Goal: Task Accomplishment & Management: Complete application form

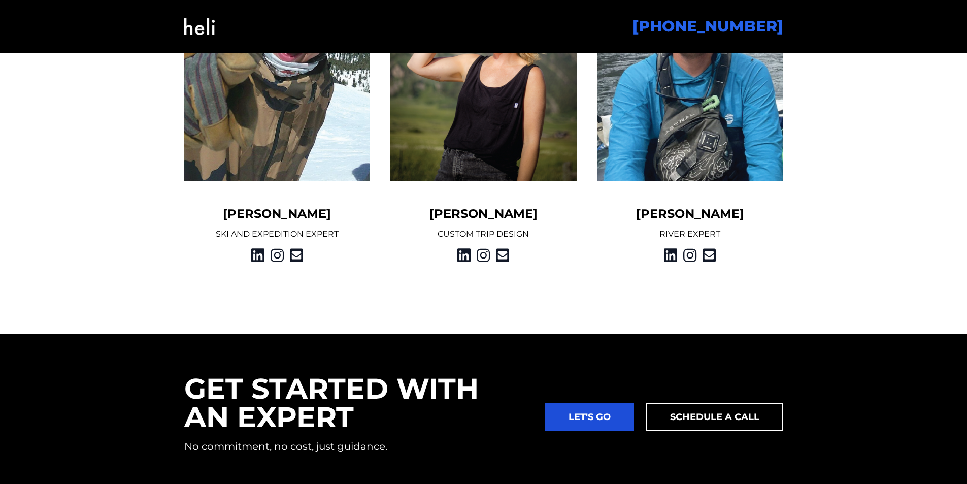
scroll to position [1418, 0]
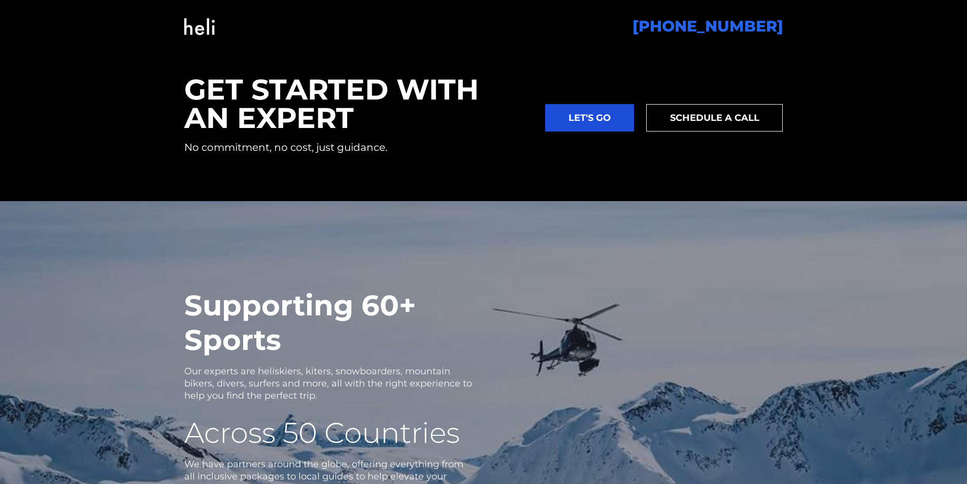
scroll to position [1719, 0]
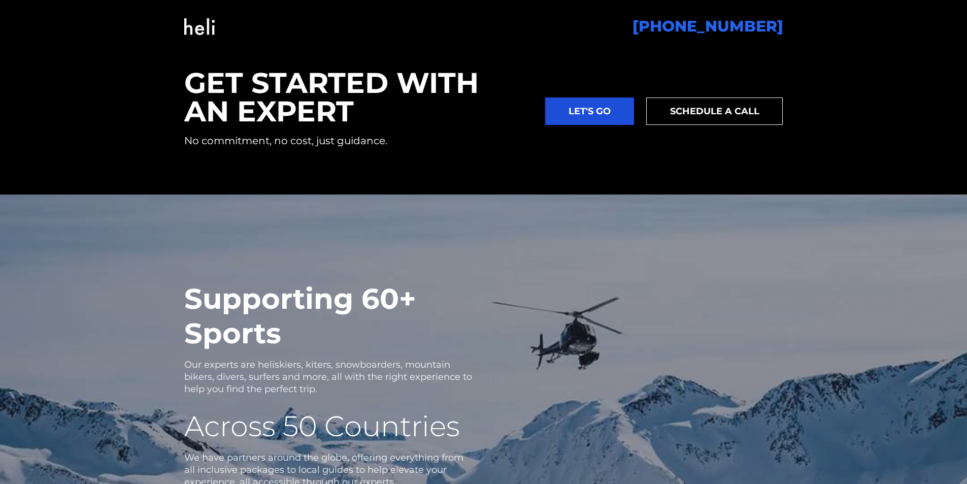
checkbox input "false"
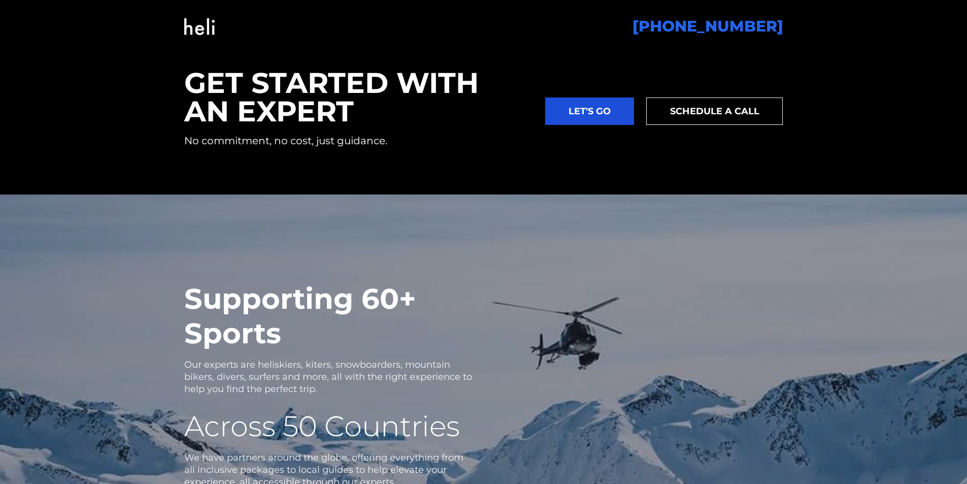
click at [203, 11] on img at bounding box center [199, 26] width 30 height 41
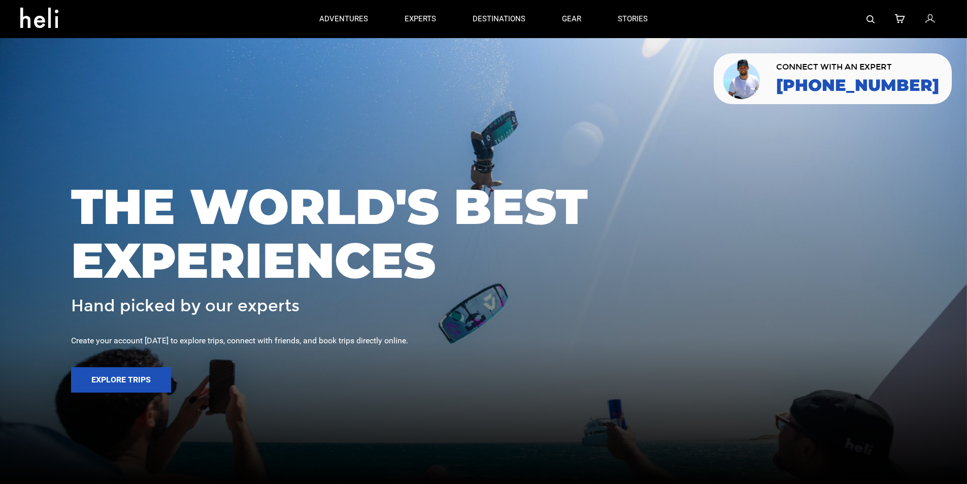
click at [930, 4] on link at bounding box center [931, 19] width 11 height 38
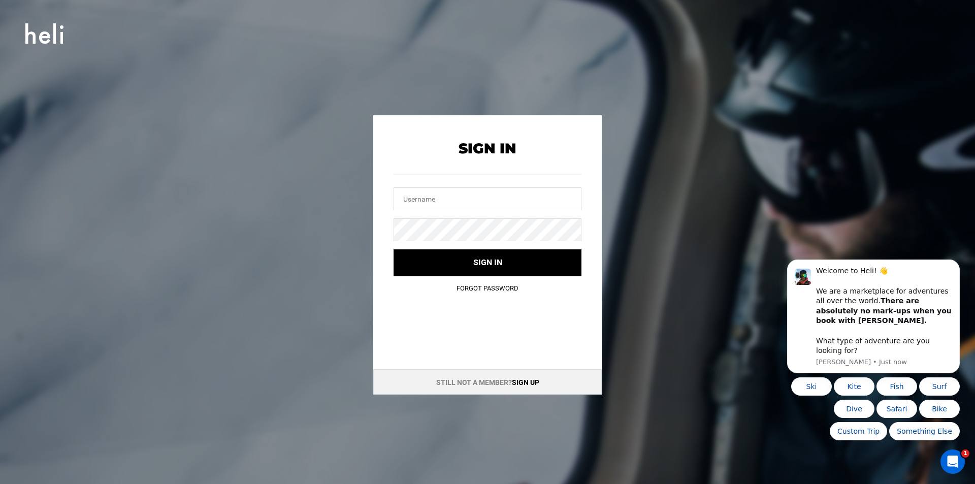
click at [460, 288] on link "Forgot Password" at bounding box center [487, 288] width 62 height 8
